Goal: Transaction & Acquisition: Purchase product/service

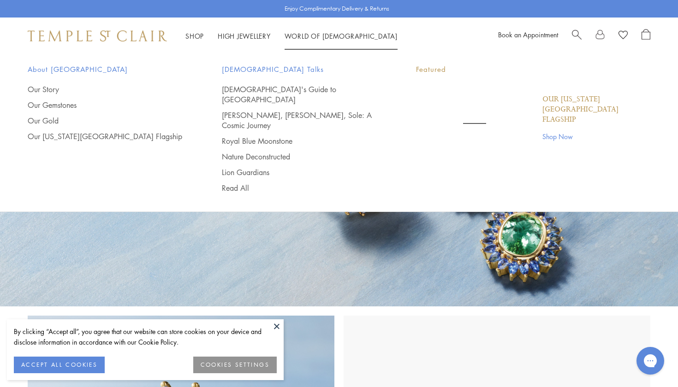
click at [309, 34] on link "World of Temple World of Temple" at bounding box center [340, 35] width 113 height 9
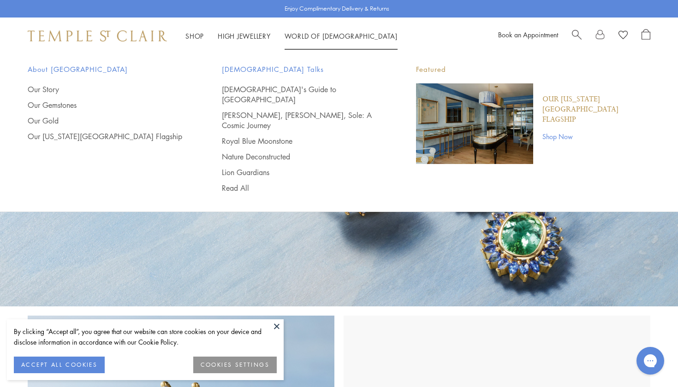
click at [194, 35] on link "Shop Shop" at bounding box center [194, 35] width 18 height 9
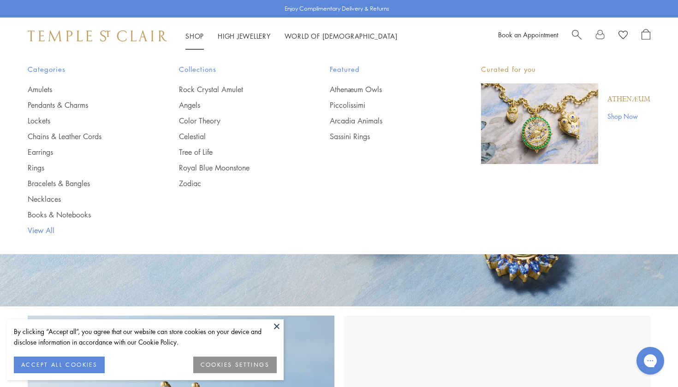
click at [50, 233] on link "View All" at bounding box center [85, 230] width 114 height 10
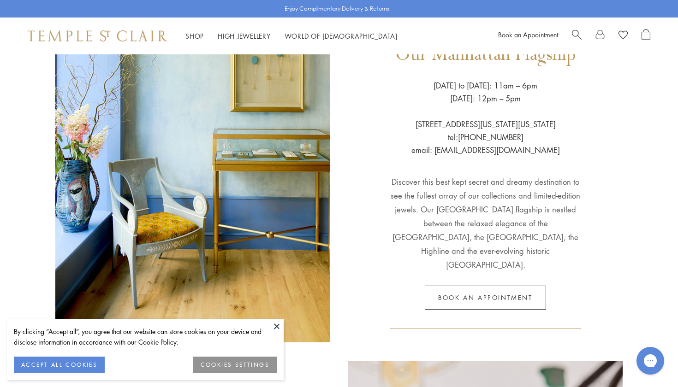
scroll to position [124, 0]
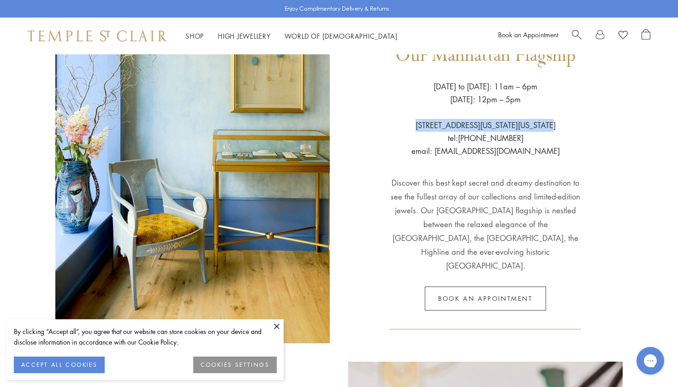
drag, startPoint x: 421, startPoint y: 126, endPoint x: 559, endPoint y: 121, distance: 137.9
click at [559, 121] on div "Our Manhattan Flagship Wednesday to Saturday: 11am – 6pm Sunday: 12pm – 5pm 803…" at bounding box center [485, 150] width 274 height 385
copy p "803 Washington Street New York City"
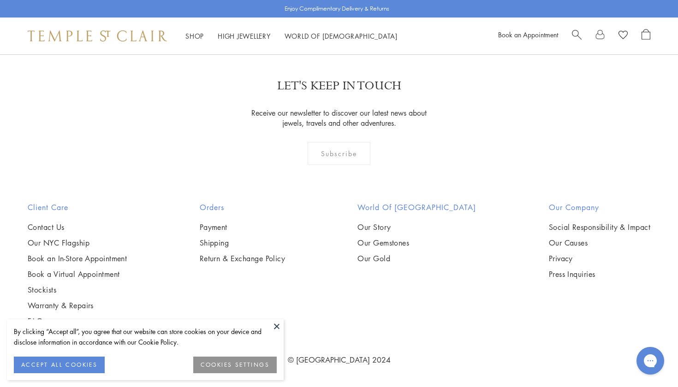
scroll to position [5849, 0]
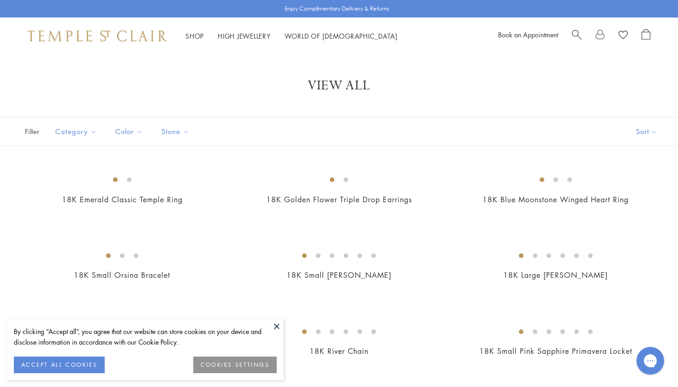
click at [576, 34] on span "Search" at bounding box center [577, 34] width 10 height 10
paste input "*******"
type input "*******"
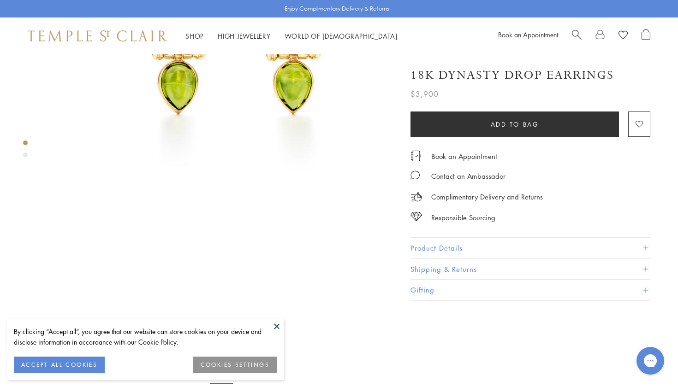
scroll to position [215, 0]
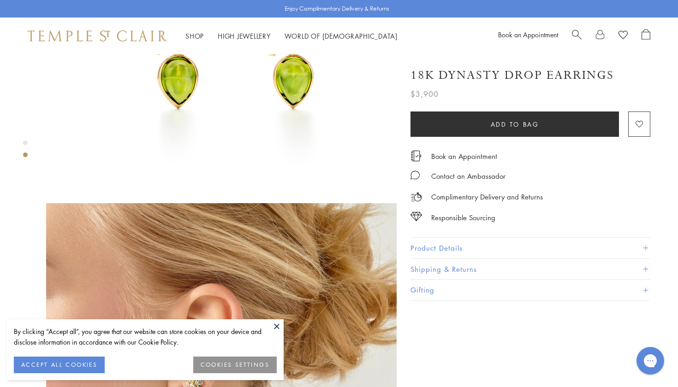
click at [469, 245] on button "Product Details" at bounding box center [530, 248] width 240 height 21
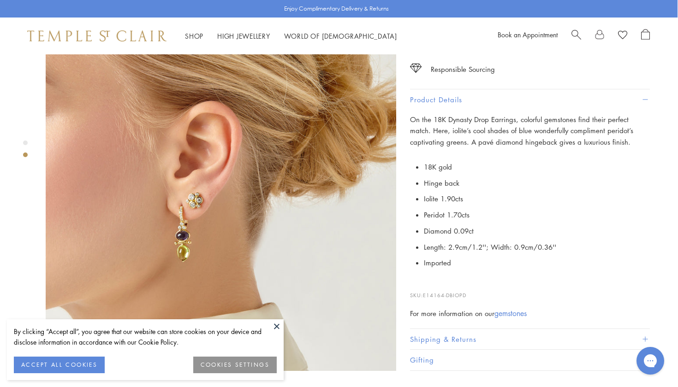
scroll to position [517, 0]
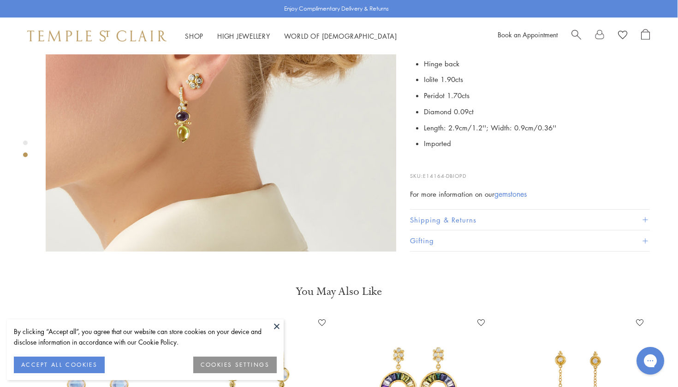
click at [164, 95] on img at bounding box center [221, 76] width 350 height 350
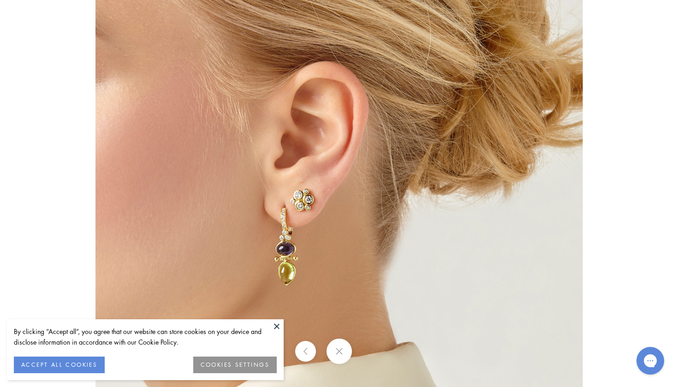
click at [297, 219] on img at bounding box center [338, 194] width 487 height 488
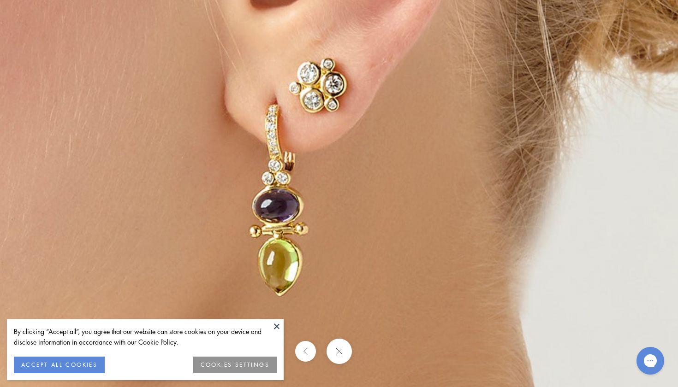
click at [281, 214] on img at bounding box center [408, 70] width 1199 height 1200
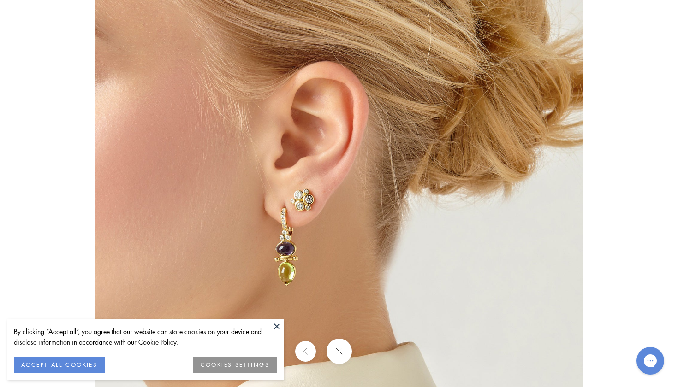
click at [337, 350] on button at bounding box center [338, 351] width 25 height 25
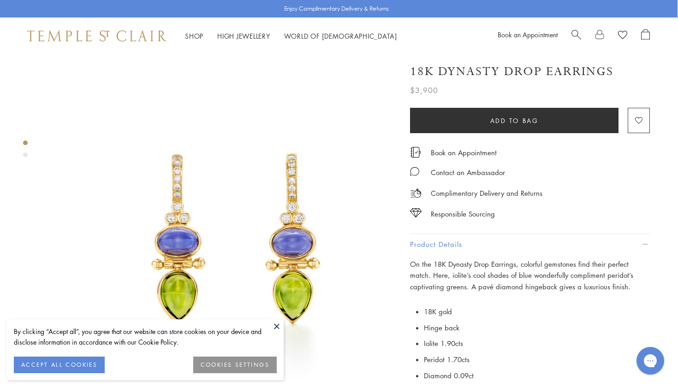
scroll to position [0, 0]
click at [119, 35] on img at bounding box center [96, 35] width 139 height 11
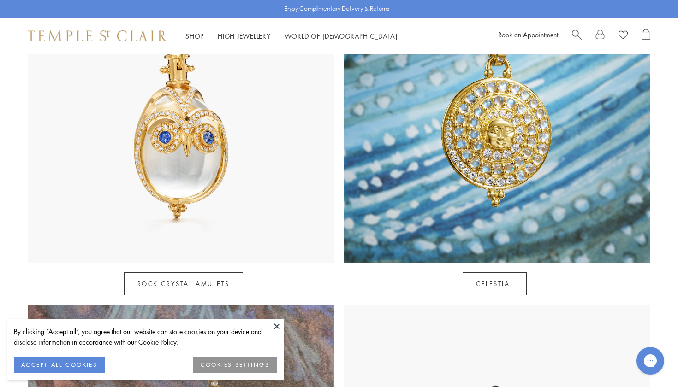
scroll to position [542, 0]
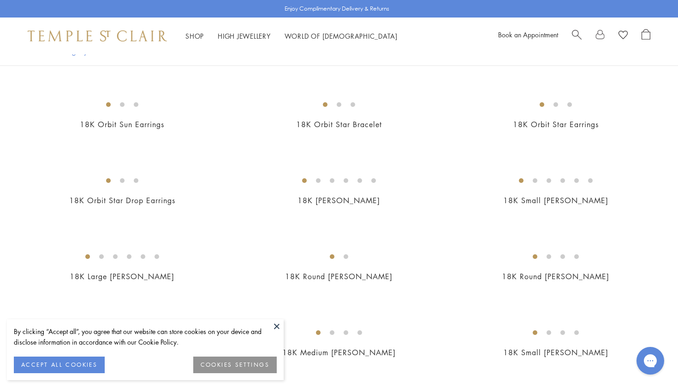
scroll to position [723, 0]
